Goal: Navigation & Orientation: Find specific page/section

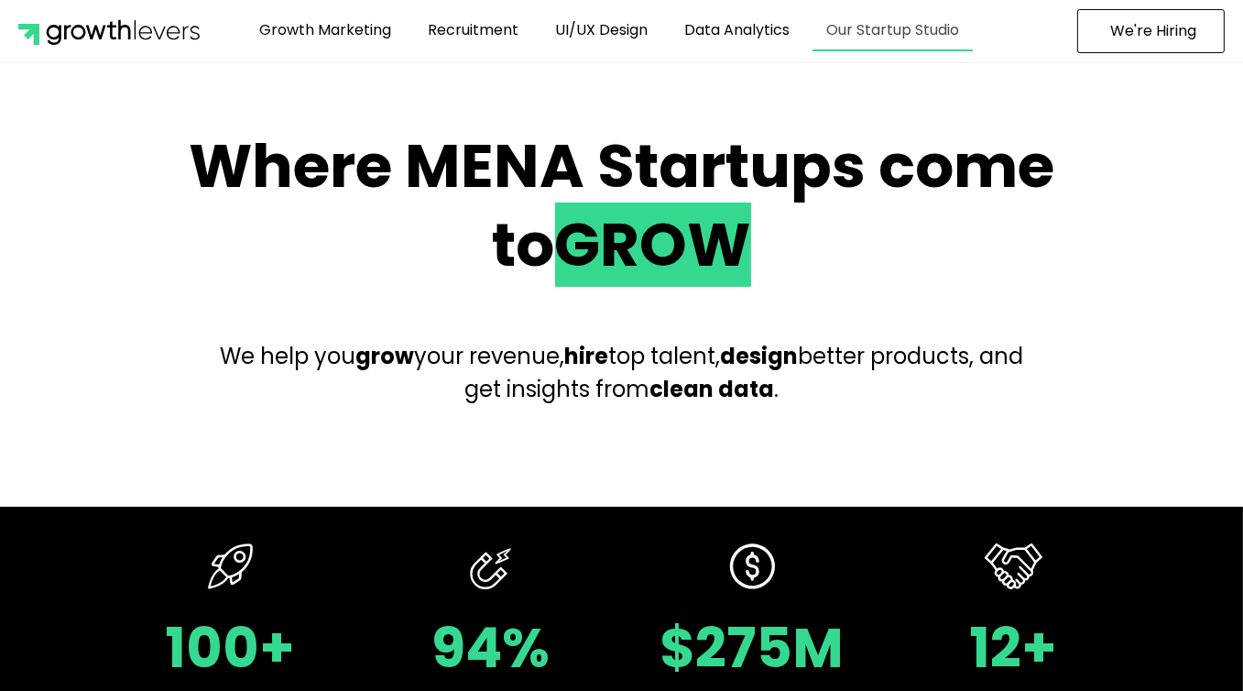
click at [866, 32] on link "Our Startup Studio" at bounding box center [893, 30] width 160 height 42
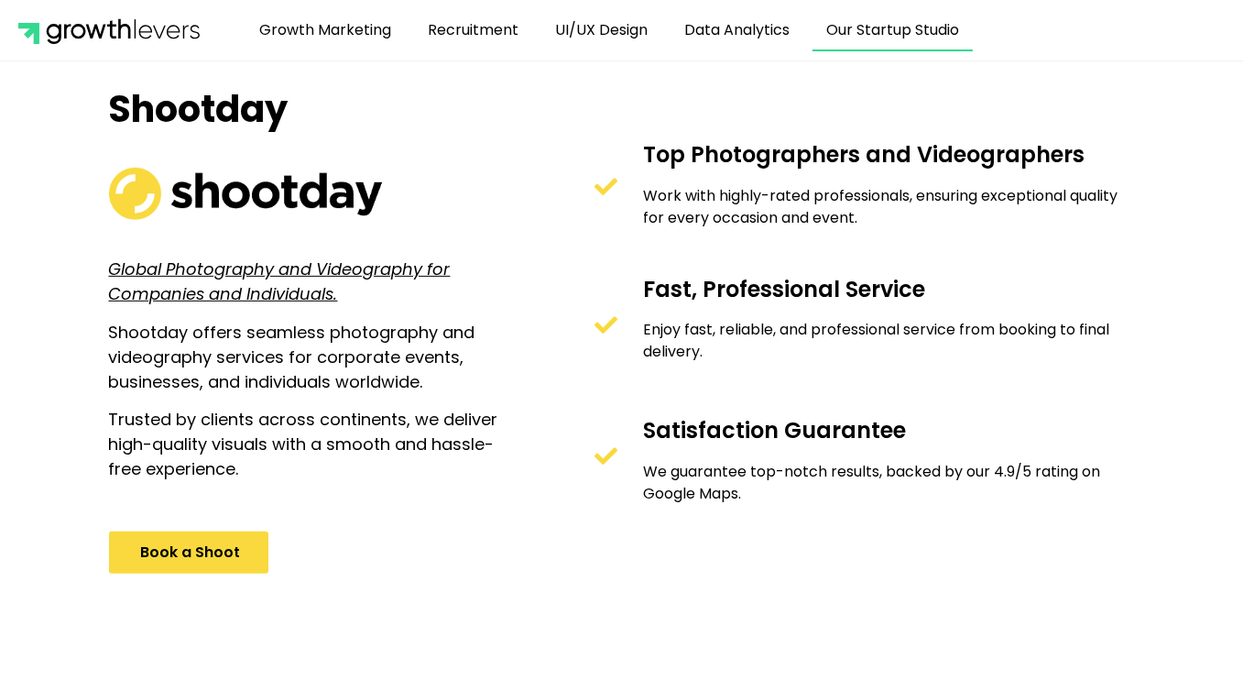
scroll to position [1098, 0]
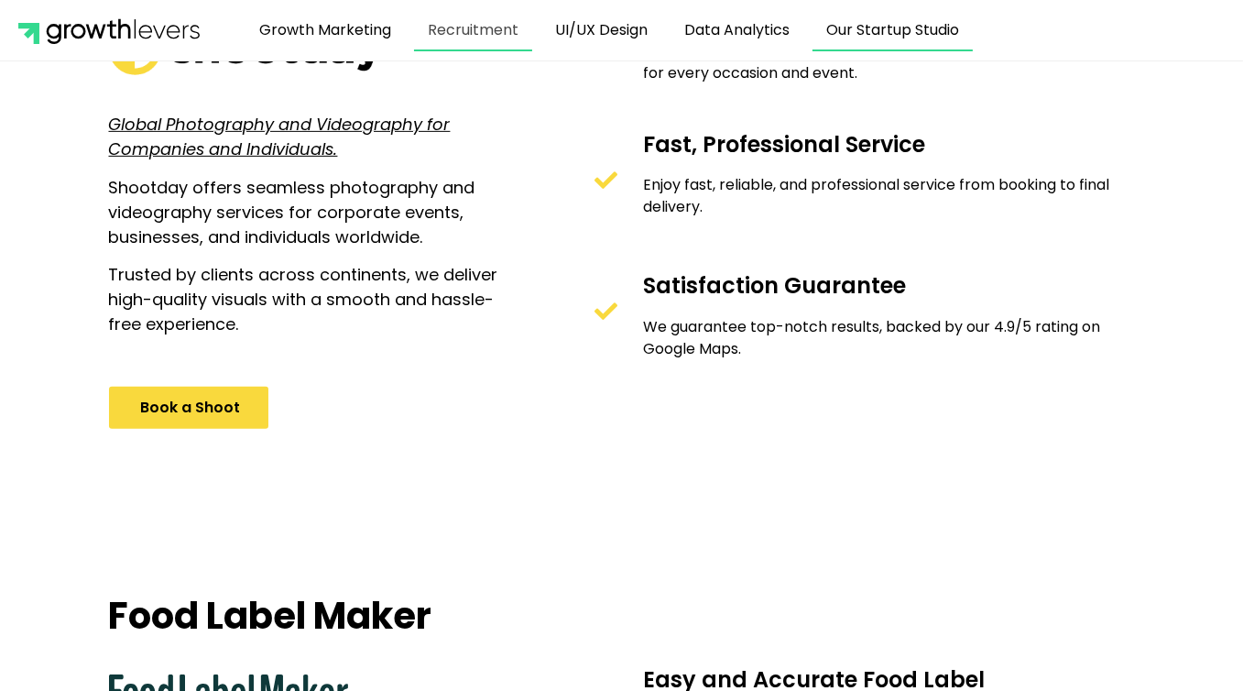
click at [494, 32] on link "Recruitment" at bounding box center [473, 30] width 118 height 42
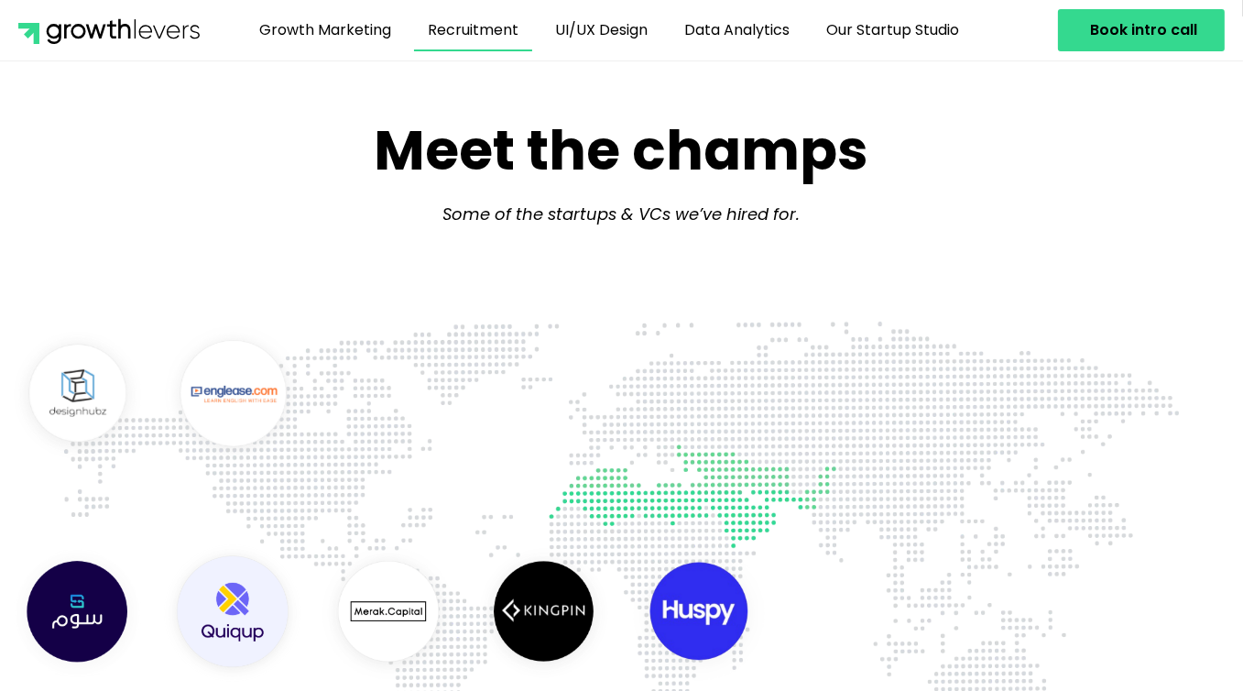
scroll to position [824, 0]
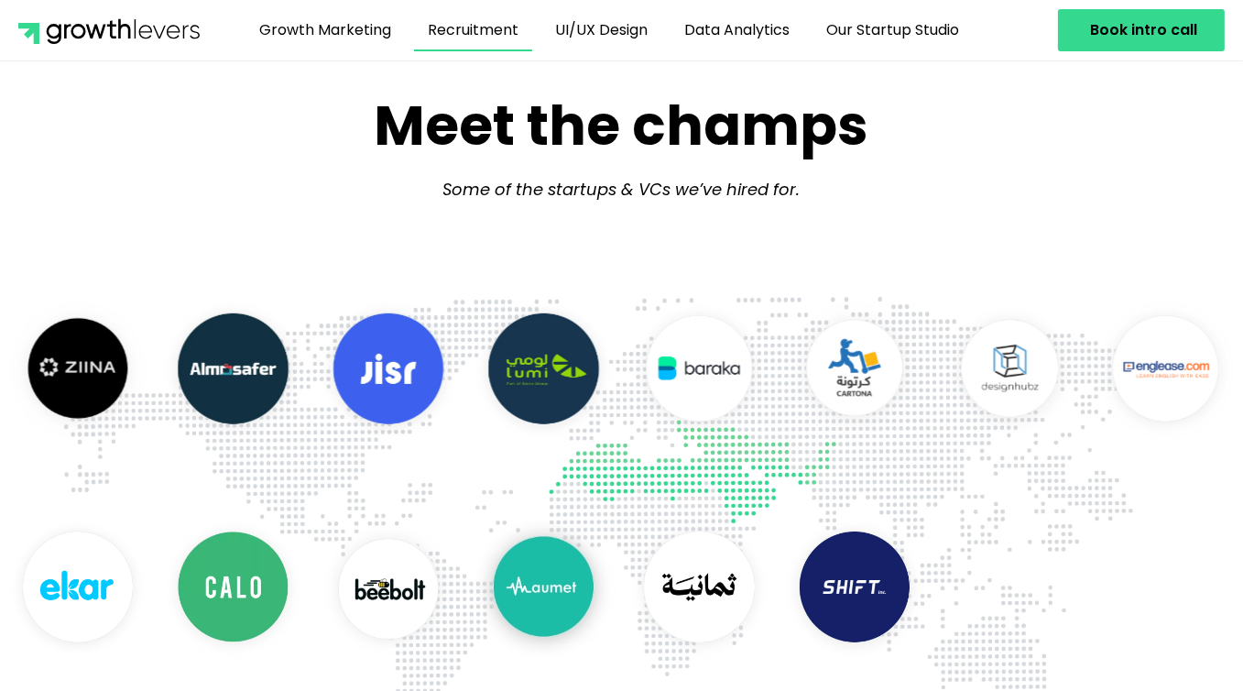
click at [156, 568] on img "3 / 16" at bounding box center [234, 589] width 156 height 156
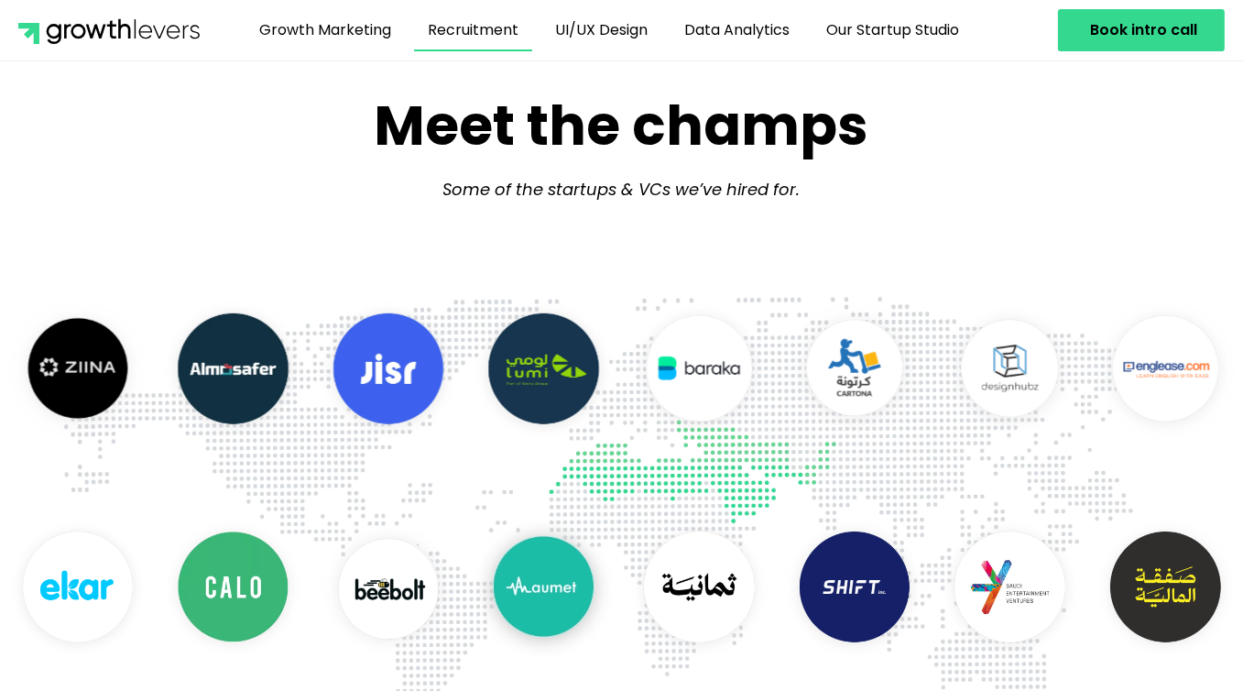
click at [156, 587] on img "3 / 16" at bounding box center [234, 589] width 156 height 156
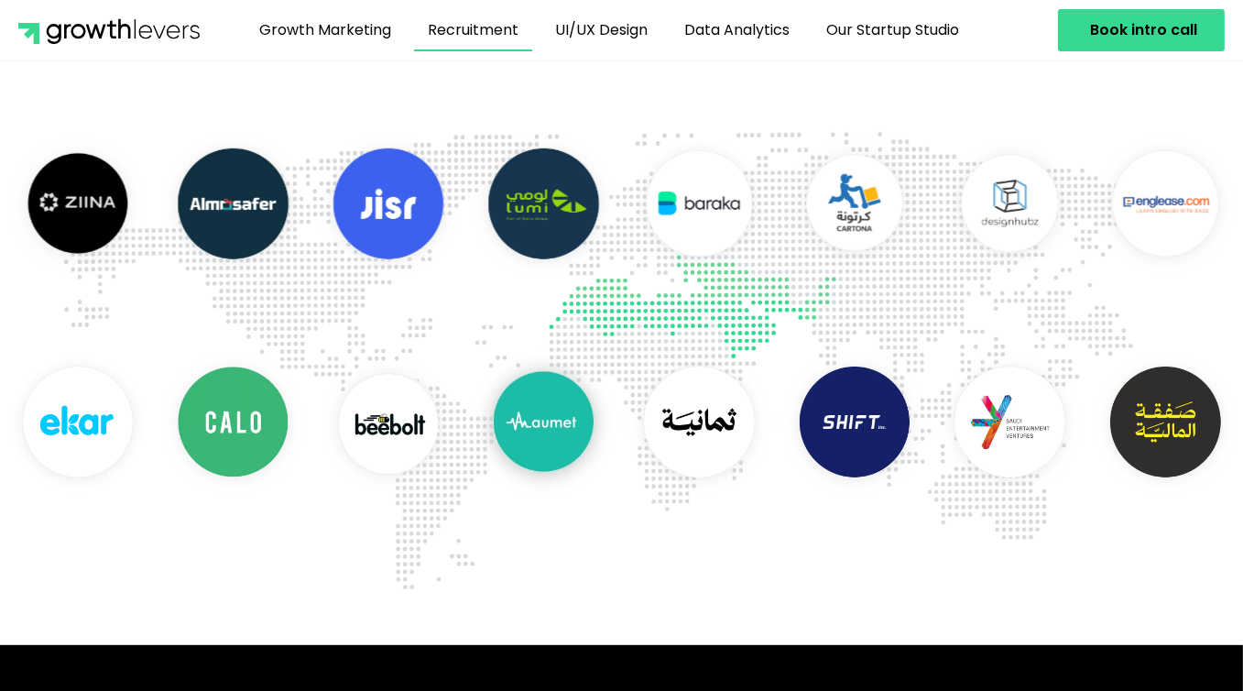
scroll to position [1007, 0]
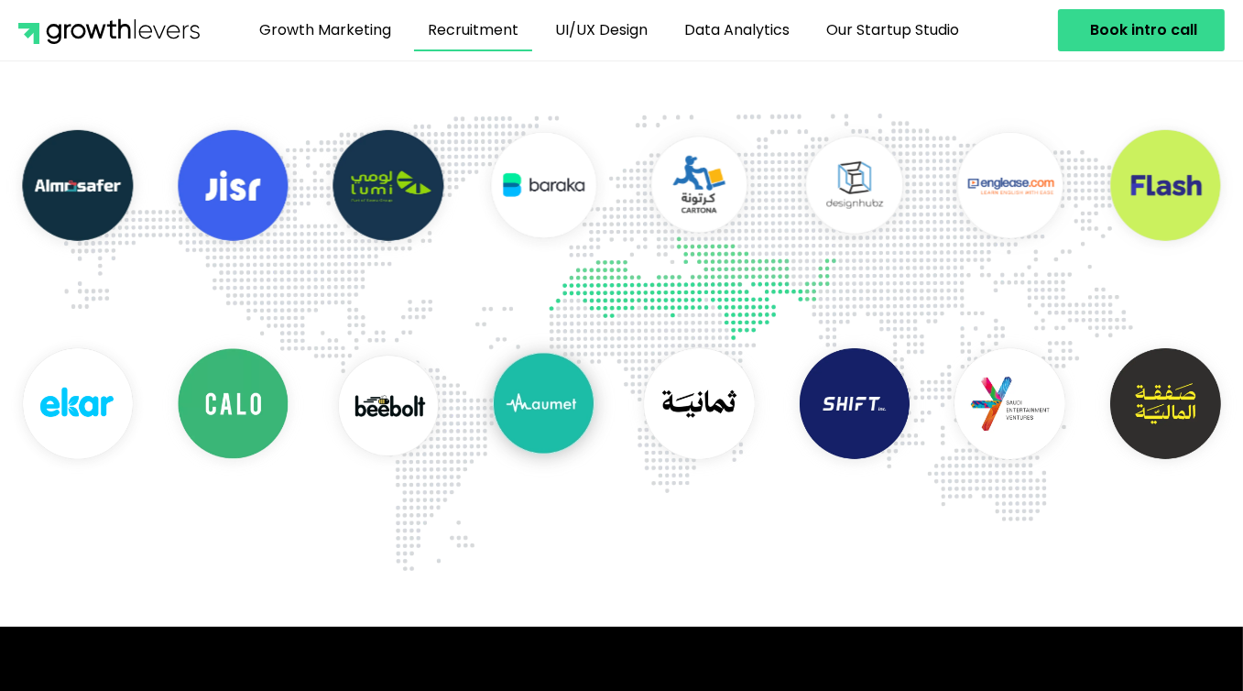
click at [227, 413] on img "3 / 16" at bounding box center [234, 406] width 156 height 156
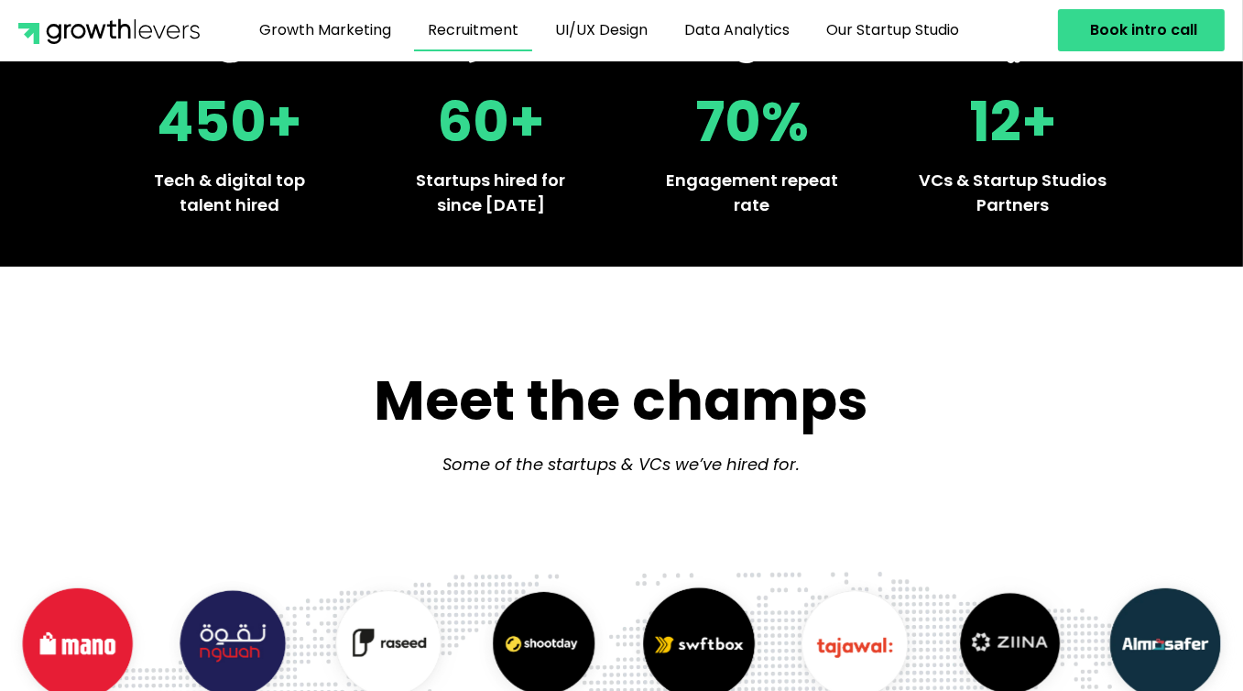
scroll to position [0, 0]
